Goal: Transaction & Acquisition: Purchase product/service

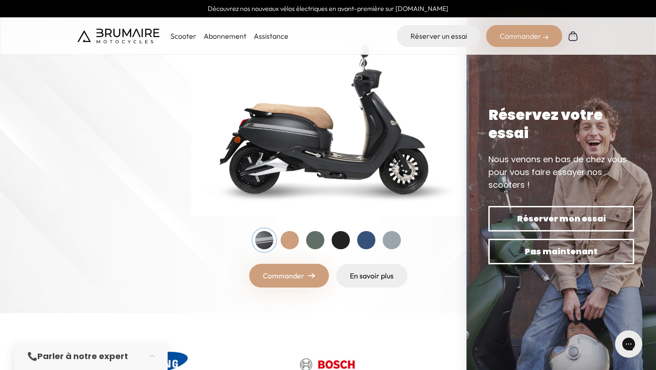
scroll to position [142, 0]
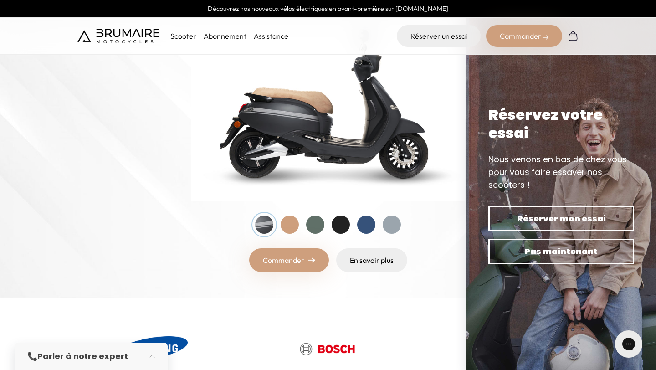
click at [290, 226] on div at bounding box center [290, 224] width 18 height 18
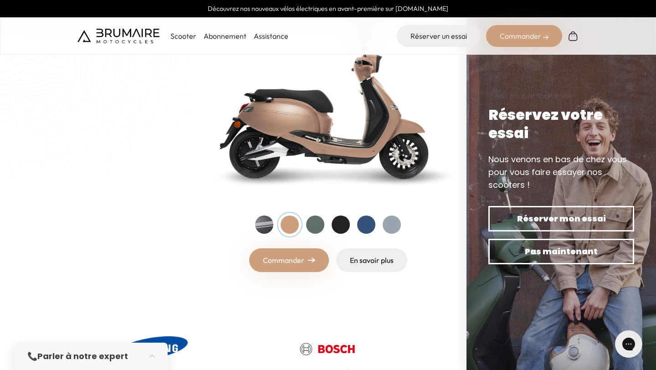
click at [266, 226] on div at bounding box center [264, 224] width 18 height 18
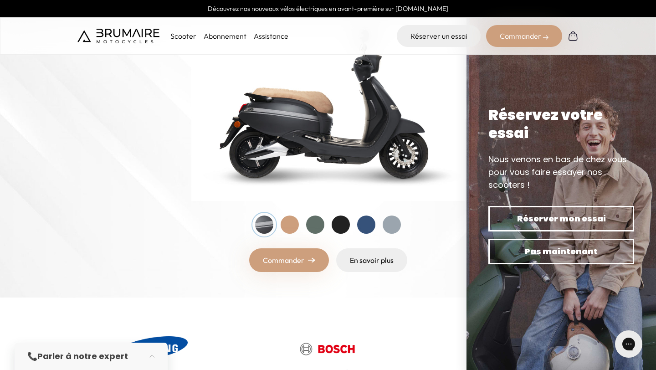
click at [308, 260] on img at bounding box center [311, 259] width 7 height 5
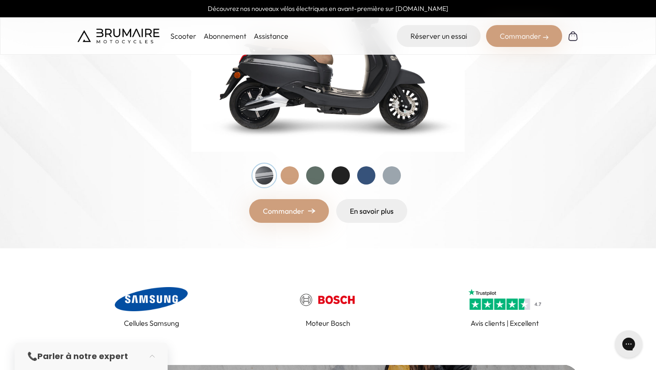
scroll to position [211, 0]
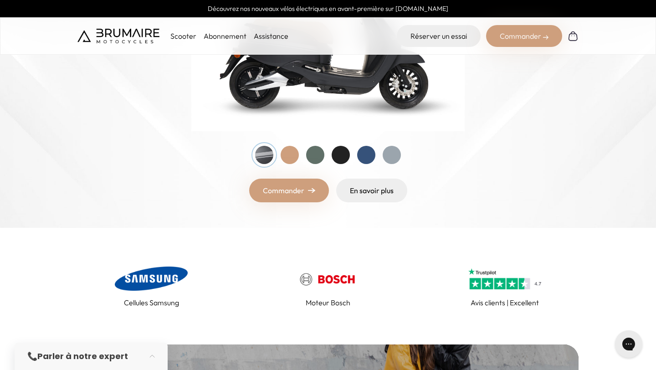
click at [304, 187] on link "Commander" at bounding box center [289, 191] width 80 height 24
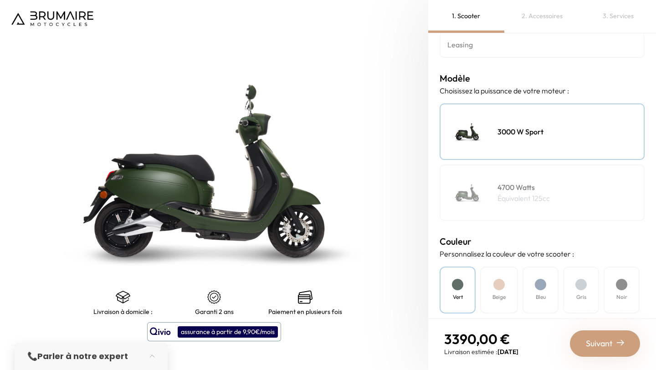
scroll to position [165, 0]
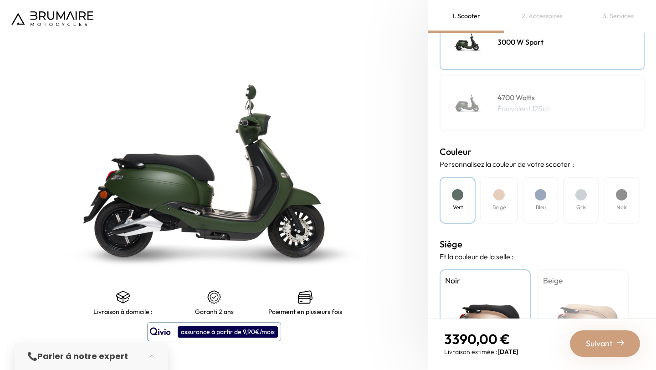
click at [632, 199] on div "Noir" at bounding box center [622, 200] width 36 height 47
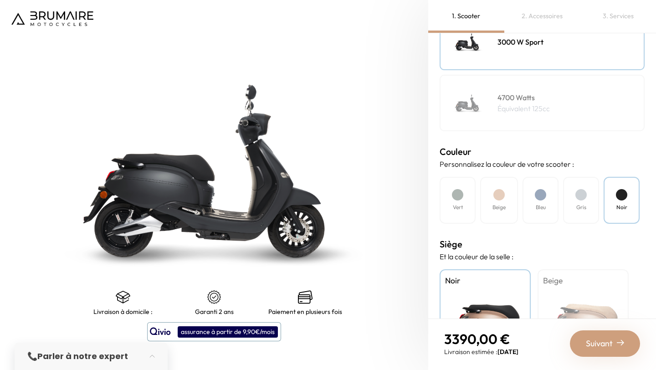
click at [585, 198] on div at bounding box center [580, 194] width 11 height 11
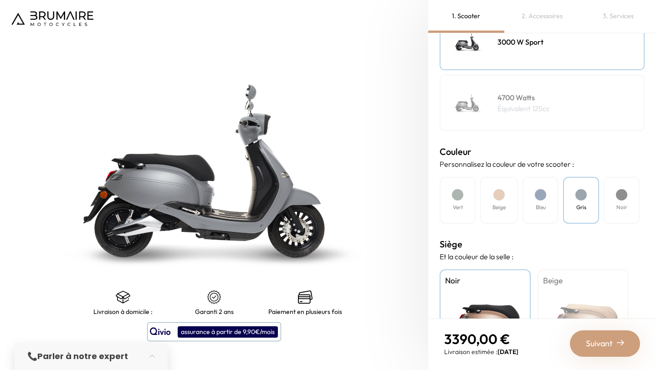
click at [530, 198] on div "Bleu" at bounding box center [540, 200] width 36 height 47
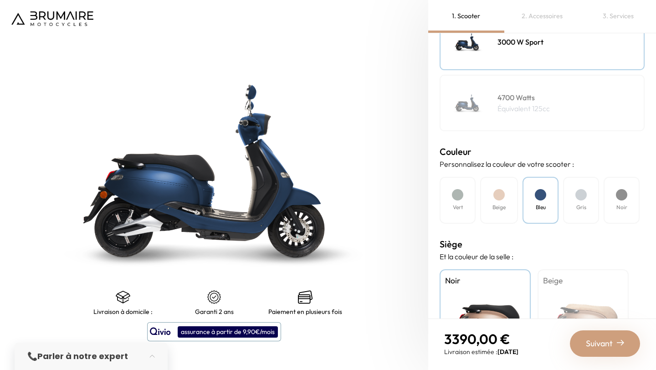
click at [494, 201] on div "Beige" at bounding box center [499, 200] width 38 height 47
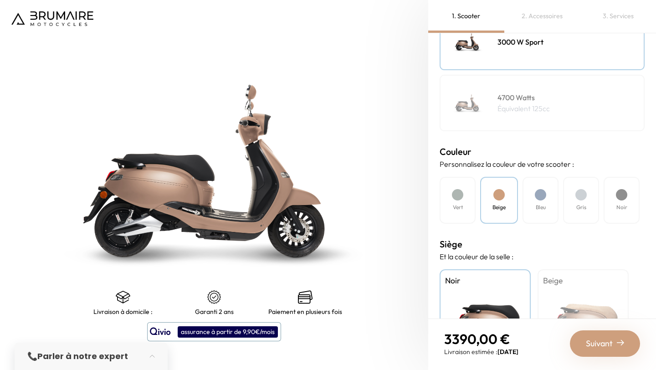
click at [467, 201] on div "Vert" at bounding box center [458, 200] width 36 height 47
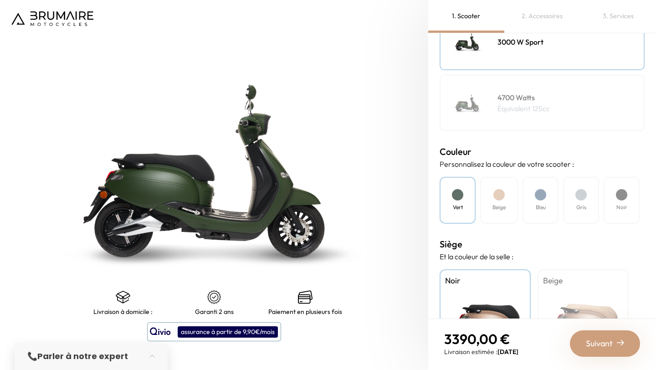
click at [502, 100] on h4 "4700 Watts" at bounding box center [523, 97] width 52 height 11
click at [492, 200] on div "Beige" at bounding box center [499, 200] width 38 height 47
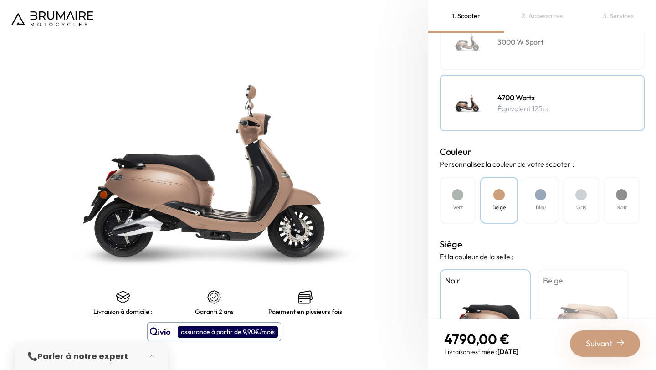
click at [533, 204] on div "Bleu" at bounding box center [540, 200] width 36 height 47
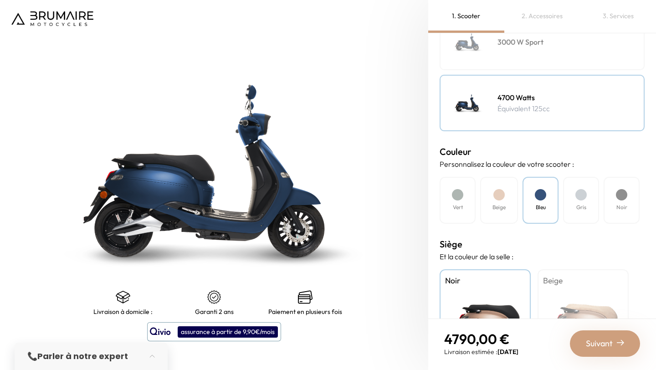
click at [583, 200] on div "Gris" at bounding box center [581, 200] width 36 height 47
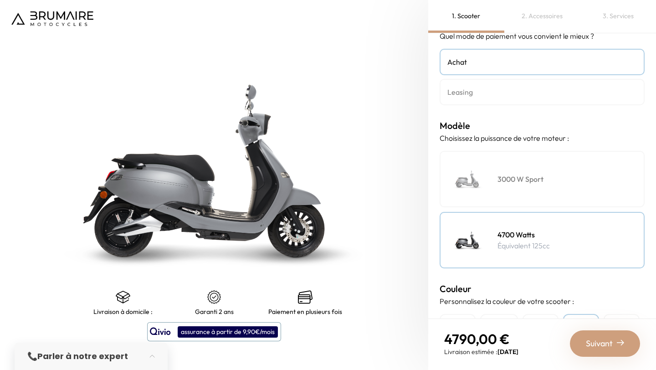
scroll to position [0, 0]
